Goal: Find specific page/section: Find specific page/section

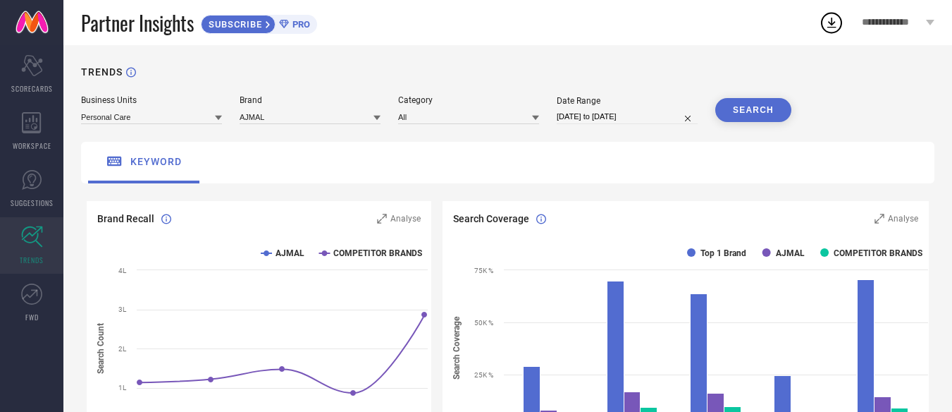
click at [40, 23] on link at bounding box center [31, 22] width 63 height 45
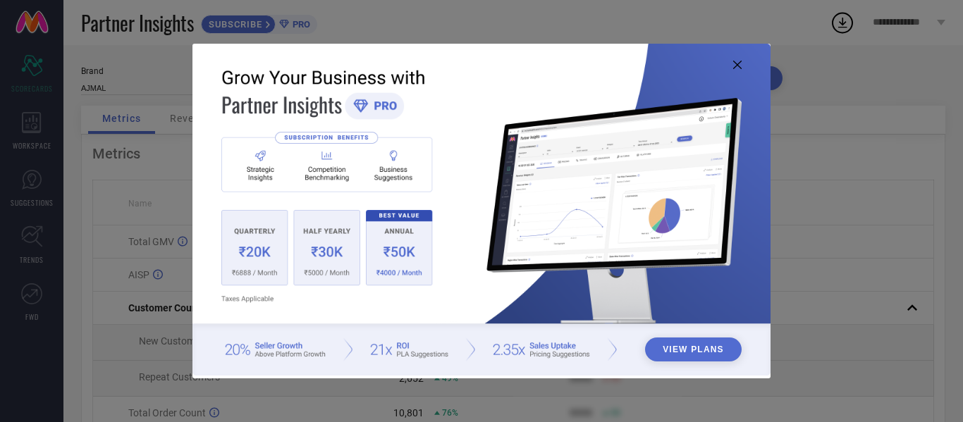
click at [737, 61] on icon at bounding box center [737, 65] width 8 height 8
